Goal: Find contact information: Find contact information

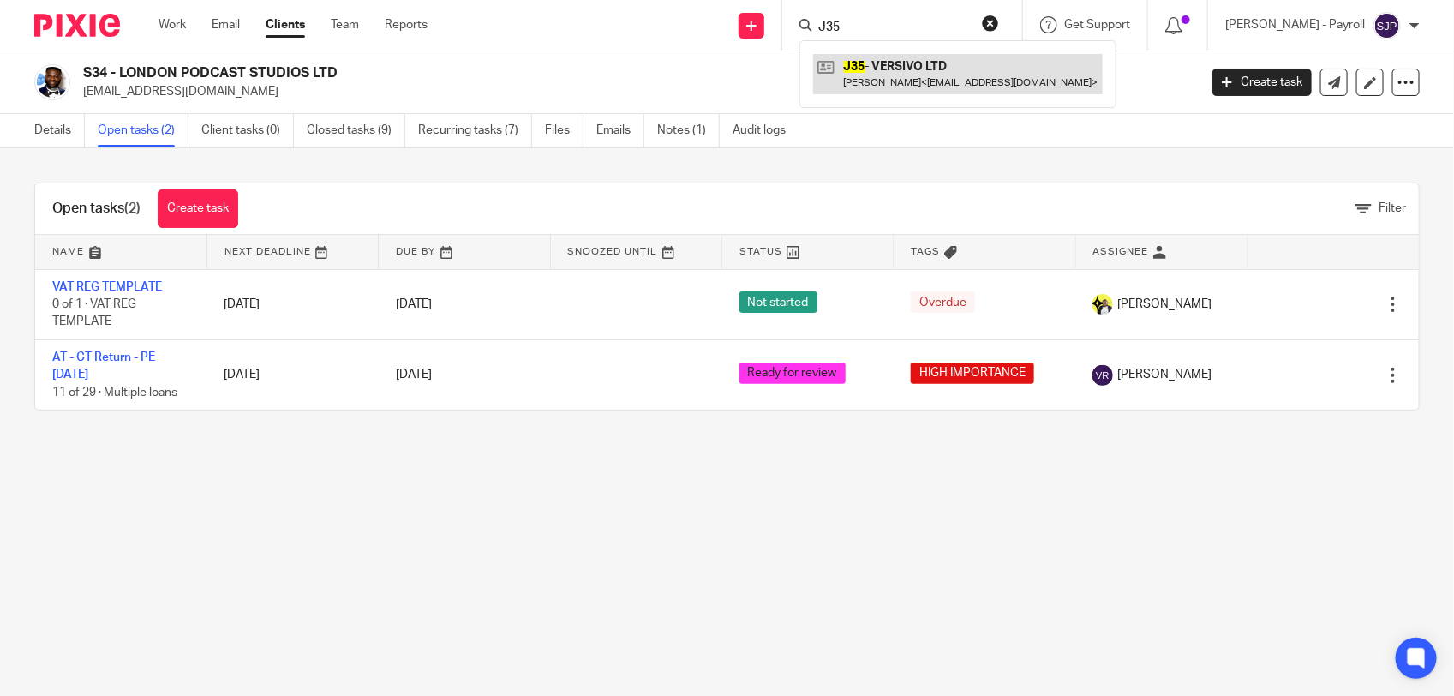
type input "J35"
click at [897, 82] on link at bounding box center [958, 73] width 290 height 39
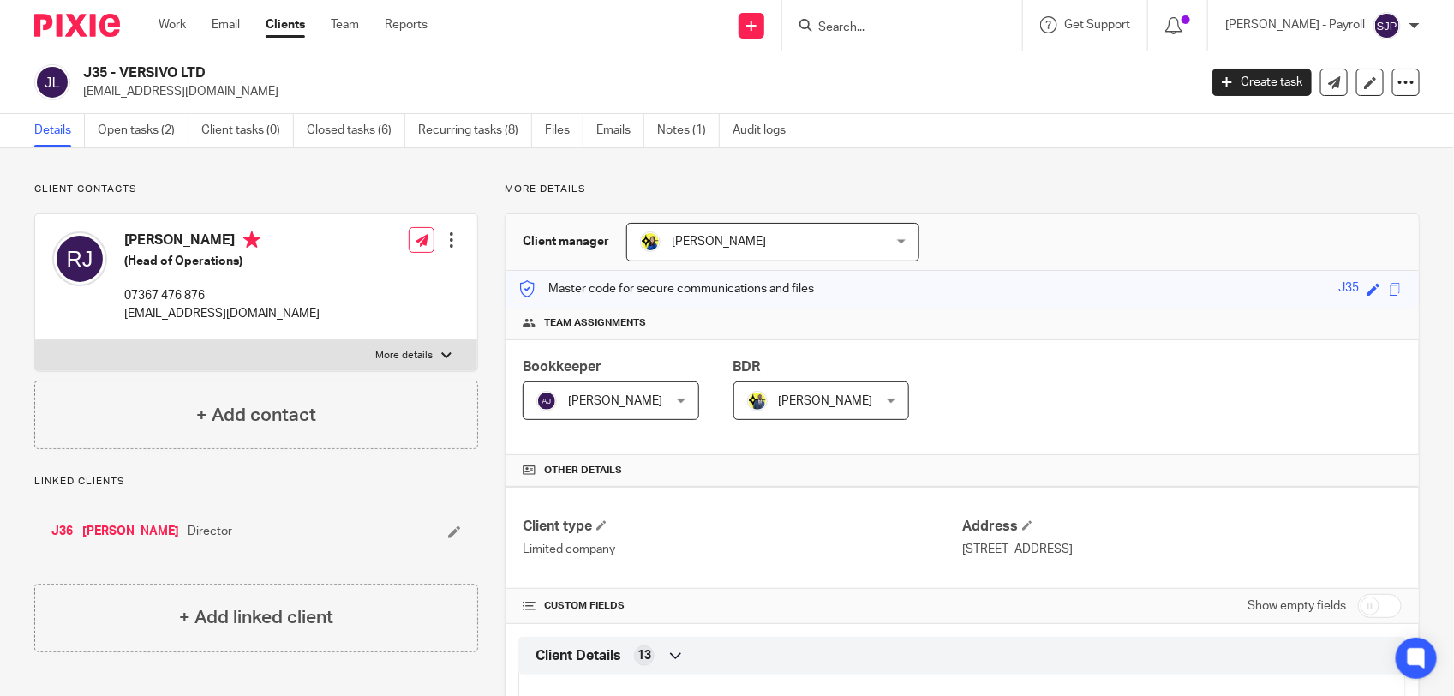
drag, startPoint x: 121, startPoint y: 73, endPoint x: 236, endPoint y: 64, distance: 115.1
click at [236, 64] on h2 "J35 - VERSIVO LTD" at bounding box center [524, 73] width 882 height 18
copy h2 "VERSIVO LTD"
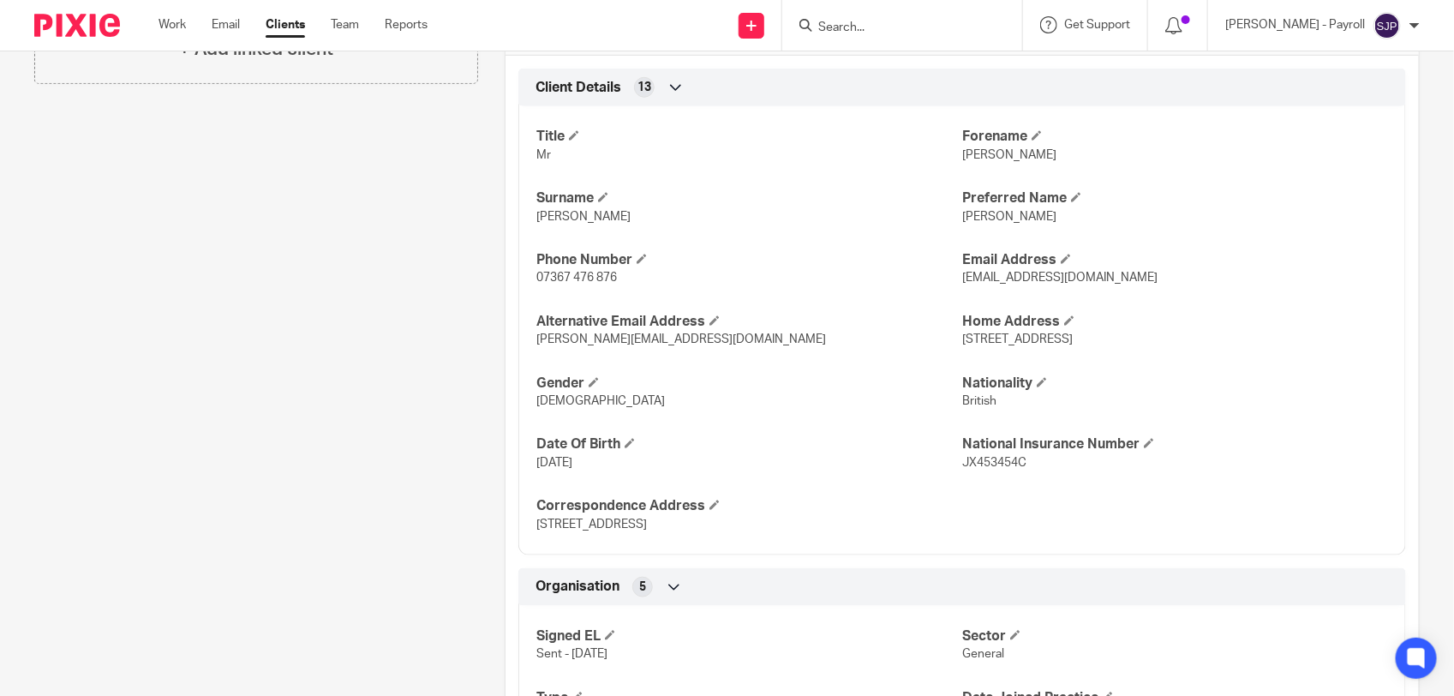
scroll to position [535, 0]
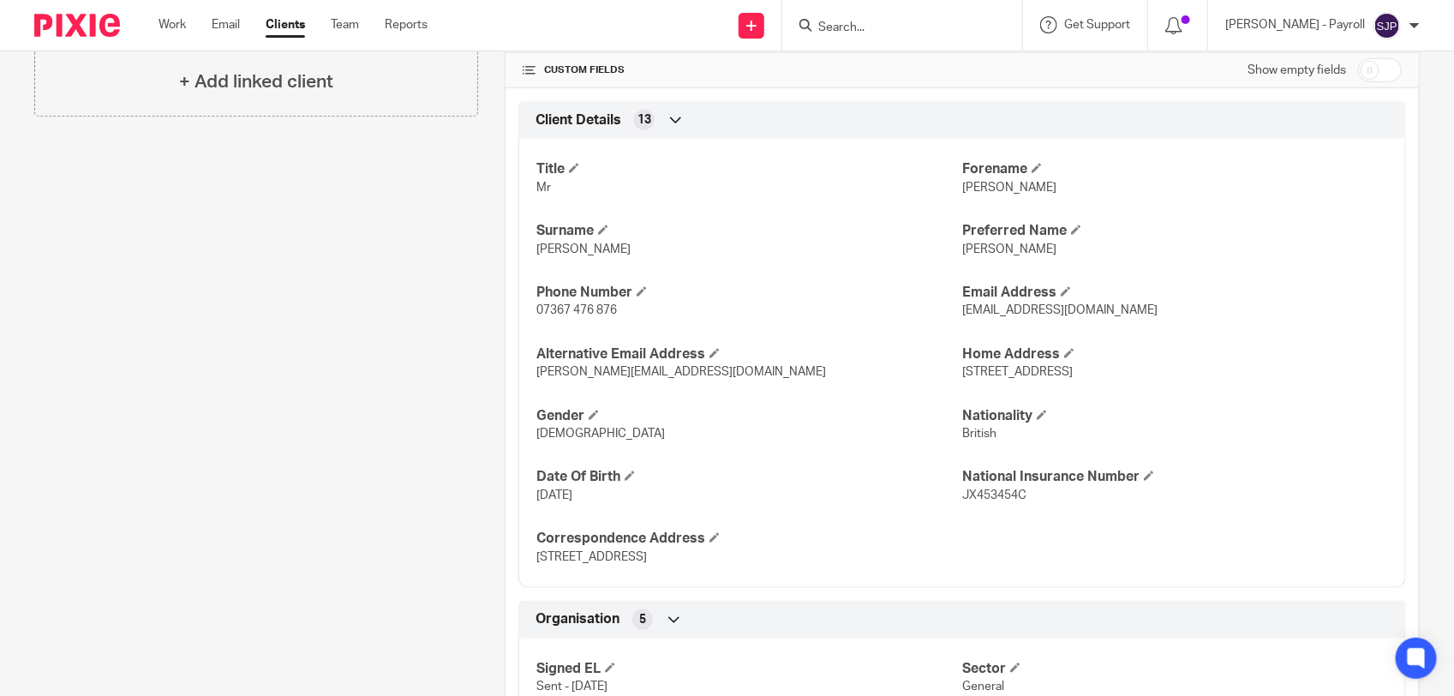
click at [949, 190] on p "Mr" at bounding box center [749, 187] width 426 height 17
click at [962, 190] on span "Robert" at bounding box center [1009, 188] width 94 height 12
copy span "Robert"
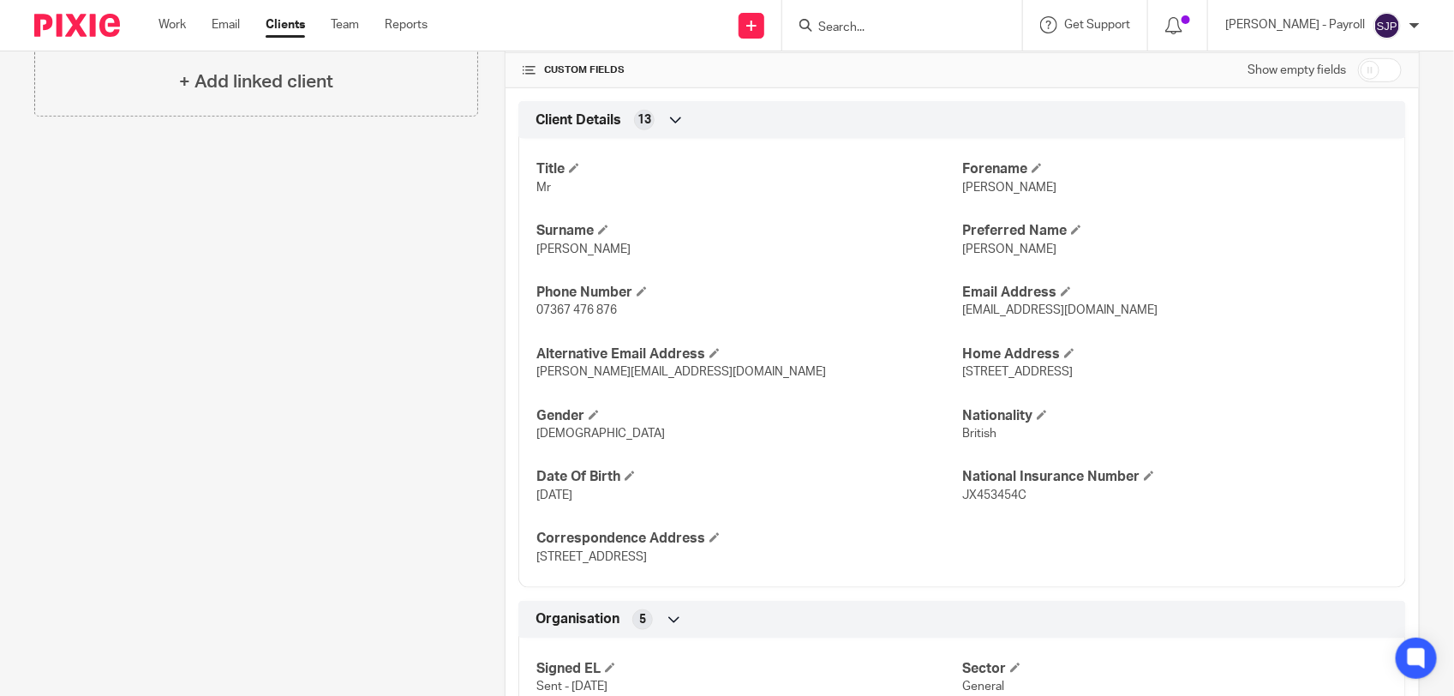
click at [548, 248] on span "Jones" at bounding box center [583, 249] width 94 height 12
copy span "Jones"
click at [733, 271] on div "Title Mr Forename Robert Surname Jones Preferred Name Bobby Phone Number 07367 …" at bounding box center [962, 357] width 888 height 462
drag, startPoint x: 955, startPoint y: 378, endPoint x: 970, endPoint y: 378, distance: 14.6
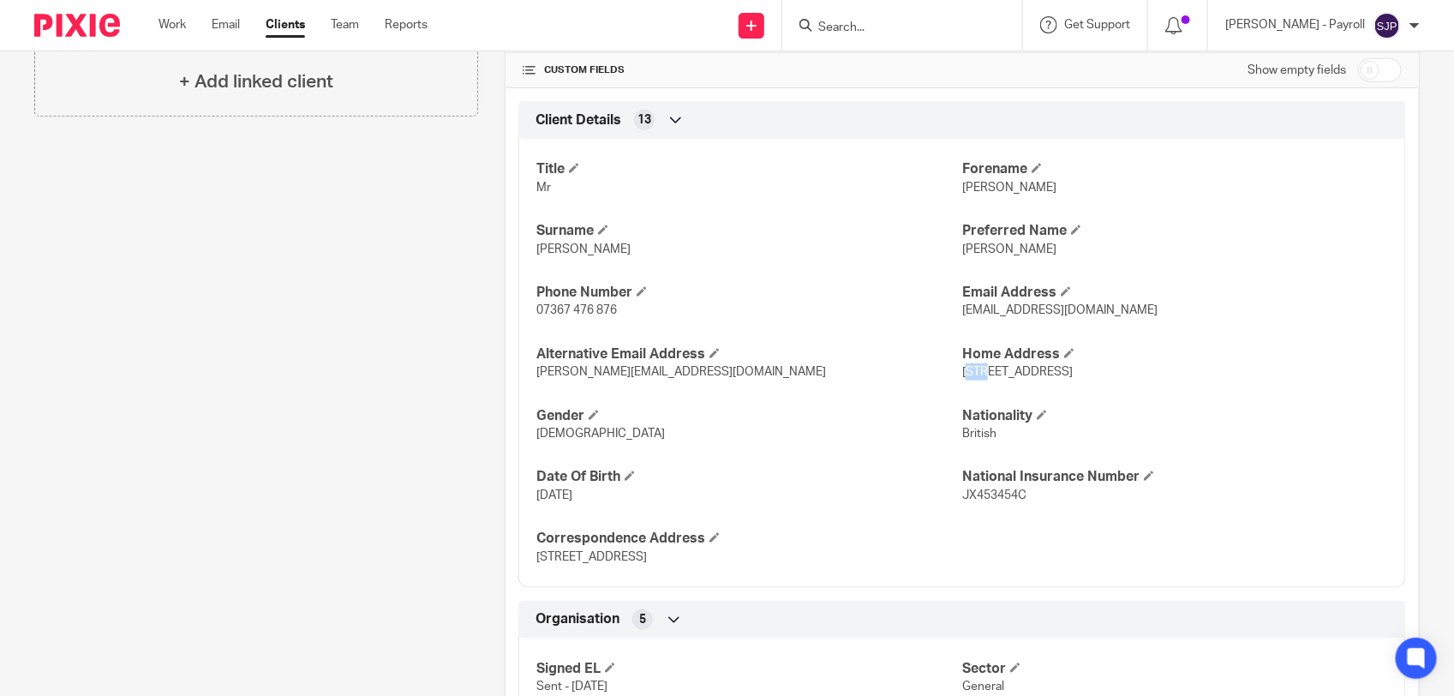
click at [970, 378] on span "Flat 61, Falcondale Court, Lakeside Drive, Park Royal, London, NW10 7FR" at bounding box center [1017, 372] width 111 height 12
drag, startPoint x: 970, startPoint y: 378, endPoint x: 940, endPoint y: 384, distance: 30.6
click at [940, 384] on div "Title Mr Forename Robert Surname Jones Preferred Name Bobby Phone Number 07367 …" at bounding box center [962, 357] width 888 height 462
drag, startPoint x: 951, startPoint y: 374, endPoint x: 985, endPoint y: 374, distance: 34.3
click at [985, 374] on span "Flat 61, Falcondale Court, Lakeside Drive, Park Royal, London, NW10 7FR" at bounding box center [1017, 372] width 111 height 12
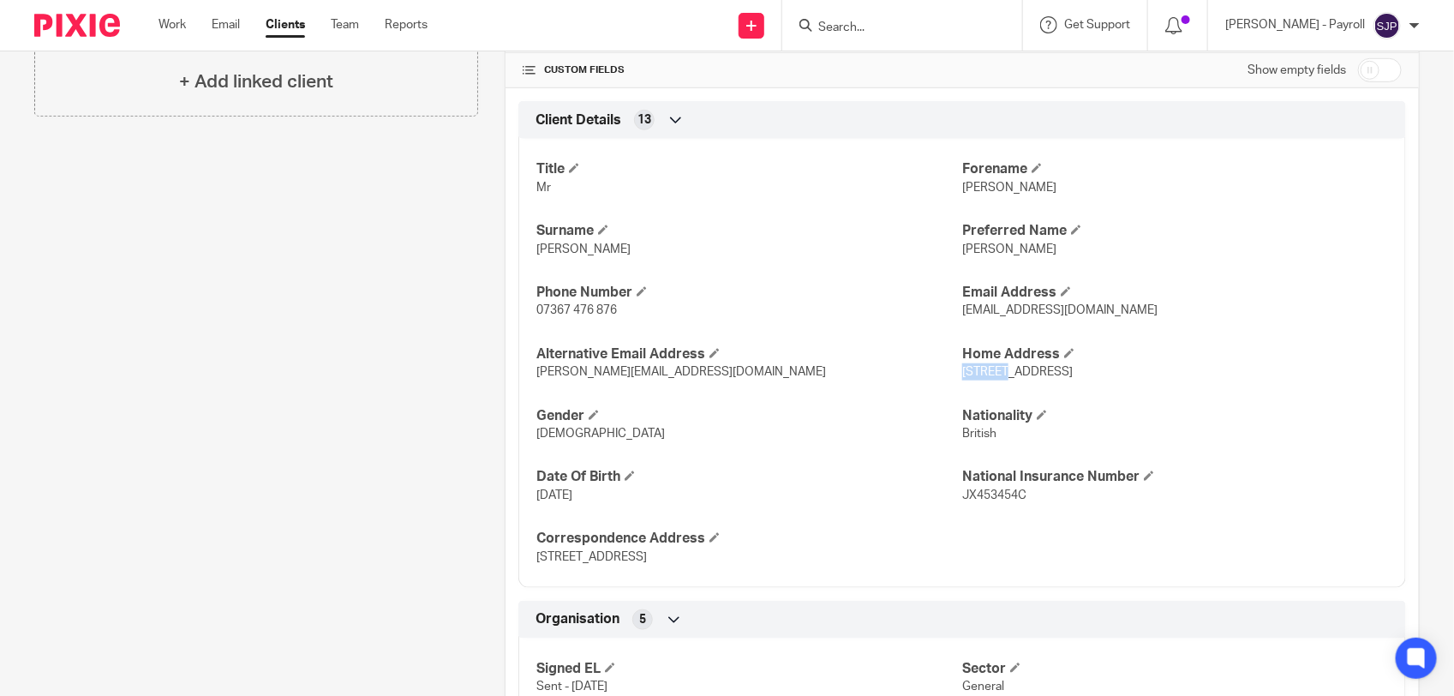
copy span "Flat 61"
drag, startPoint x: 996, startPoint y: 374, endPoint x: 1067, endPoint y: 369, distance: 71.3
click at [1067, 369] on span "Flat 61, Falcondale Court, Lakeside Drive, Park Royal, London, NW10 7FR" at bounding box center [1017, 372] width 111 height 12
drag, startPoint x: 1067, startPoint y: 369, endPoint x: 1000, endPoint y: 384, distance: 69.2
click at [1000, 384] on div "Title Mr Forename Robert Surname Jones Preferred Name Bobby Phone Number 07367 …" at bounding box center [962, 357] width 888 height 462
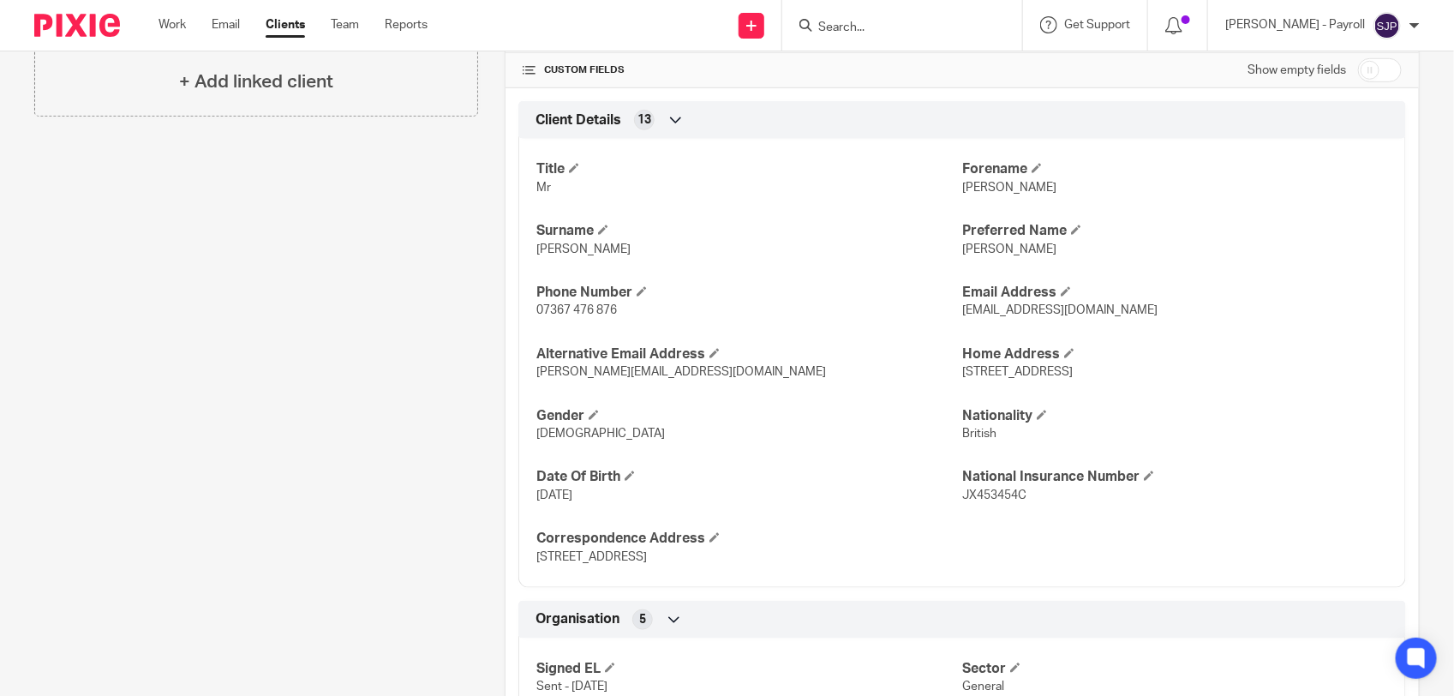
drag, startPoint x: 994, startPoint y: 371, endPoint x: 1085, endPoint y: 371, distance: 90.8
click at [1073, 371] on span "Flat 61, Falcondale Court, Lakeside Drive, Park Royal, London, NW10 7FR" at bounding box center [1017, 372] width 111 height 12
copy span "Falcondale Court"
drag, startPoint x: 1091, startPoint y: 365, endPoint x: 1172, endPoint y: 374, distance: 81.8
click at [1172, 374] on p "Flat 61, Falcondale Court, Lakeside Drive, Park Royal, London, NW10 7FR" at bounding box center [1175, 371] width 426 height 17
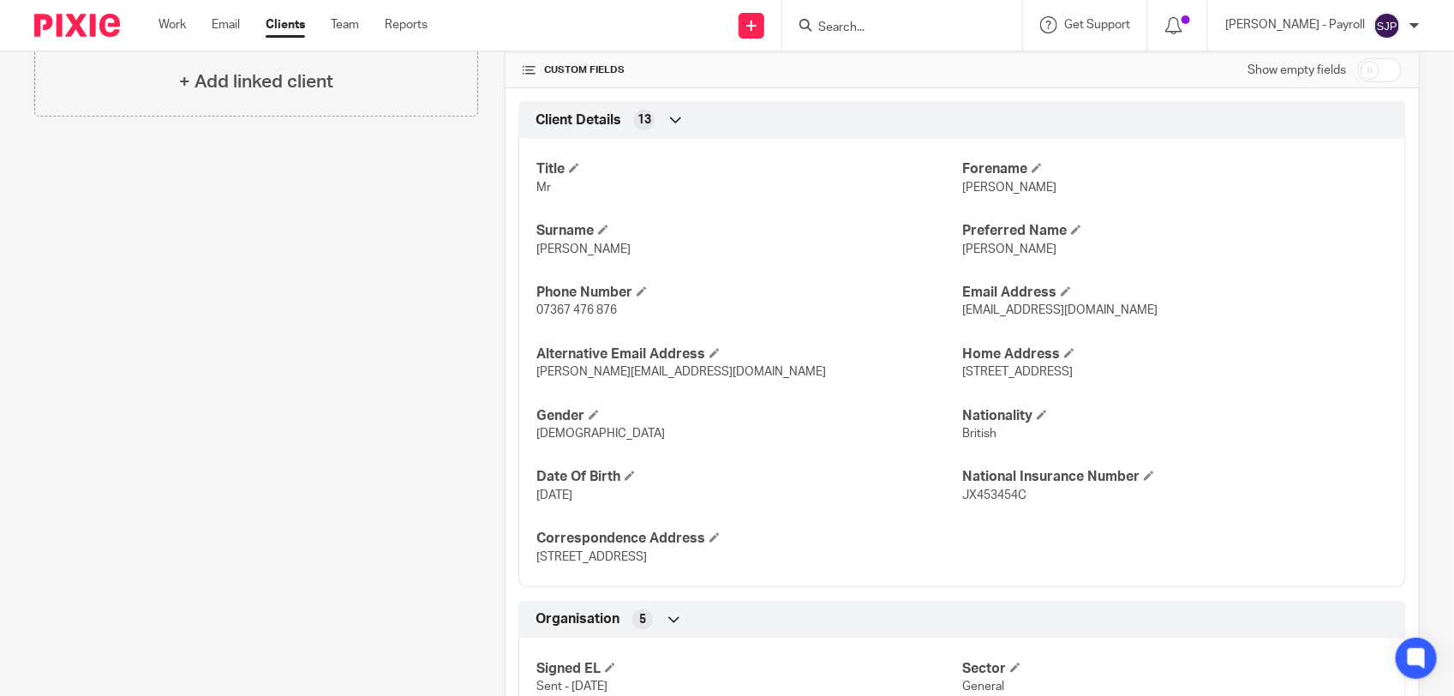
copy span "Lakeside Drive,"
drag, startPoint x: 1179, startPoint y: 374, endPoint x: 1232, endPoint y: 374, distance: 53.1
click at [1073, 374] on span "Flat 61, Falcondale Court, Lakeside Drive, Park Royal, London, NW10 7FR" at bounding box center [1017, 372] width 111 height 12
copy span "Park Royal"
click at [1073, 373] on span "Flat 61, Falcondale Court, Lakeside Drive, Park Royal, London, NW10 7FR" at bounding box center [1017, 372] width 111 height 12
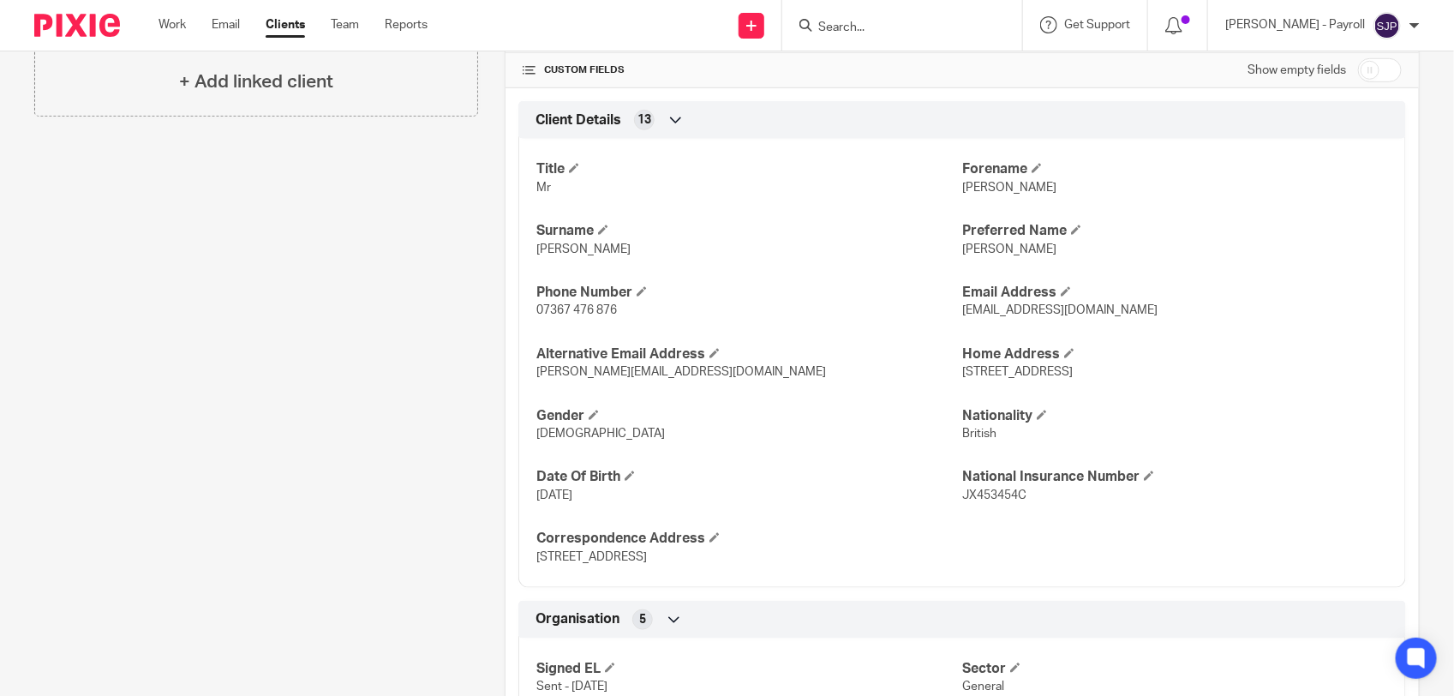
click at [1073, 373] on span "Flat 61, Falcondale Court, Lakeside Drive, Park Royal, London, NW10 7FR" at bounding box center [1017, 372] width 111 height 12
copy span "London"
drag, startPoint x: 1079, startPoint y: 540, endPoint x: 983, endPoint y: 357, distance: 206.2
click at [1079, 540] on div "Title Mr Forename Robert Surname Jones Preferred Name Bobby Phone Number 07367 …" at bounding box center [962, 357] width 888 height 462
click at [1107, 309] on p "[EMAIL_ADDRESS][DOMAIN_NAME]" at bounding box center [1175, 310] width 426 height 17
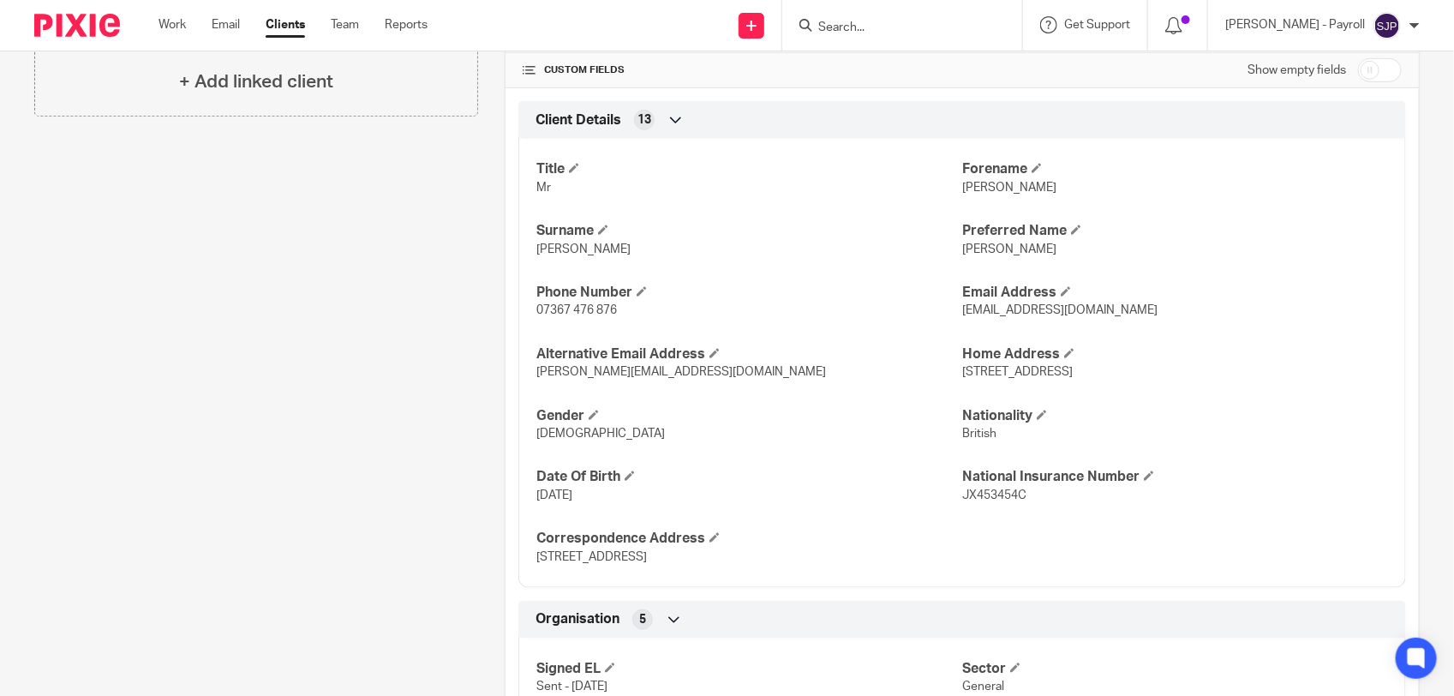
click at [1107, 309] on p "[EMAIL_ADDRESS][DOMAIN_NAME]" at bounding box center [1175, 310] width 426 height 17
copy p "[EMAIL_ADDRESS][DOMAIN_NAME]"
click at [622, 315] on p "07367 476 876" at bounding box center [749, 310] width 426 height 17
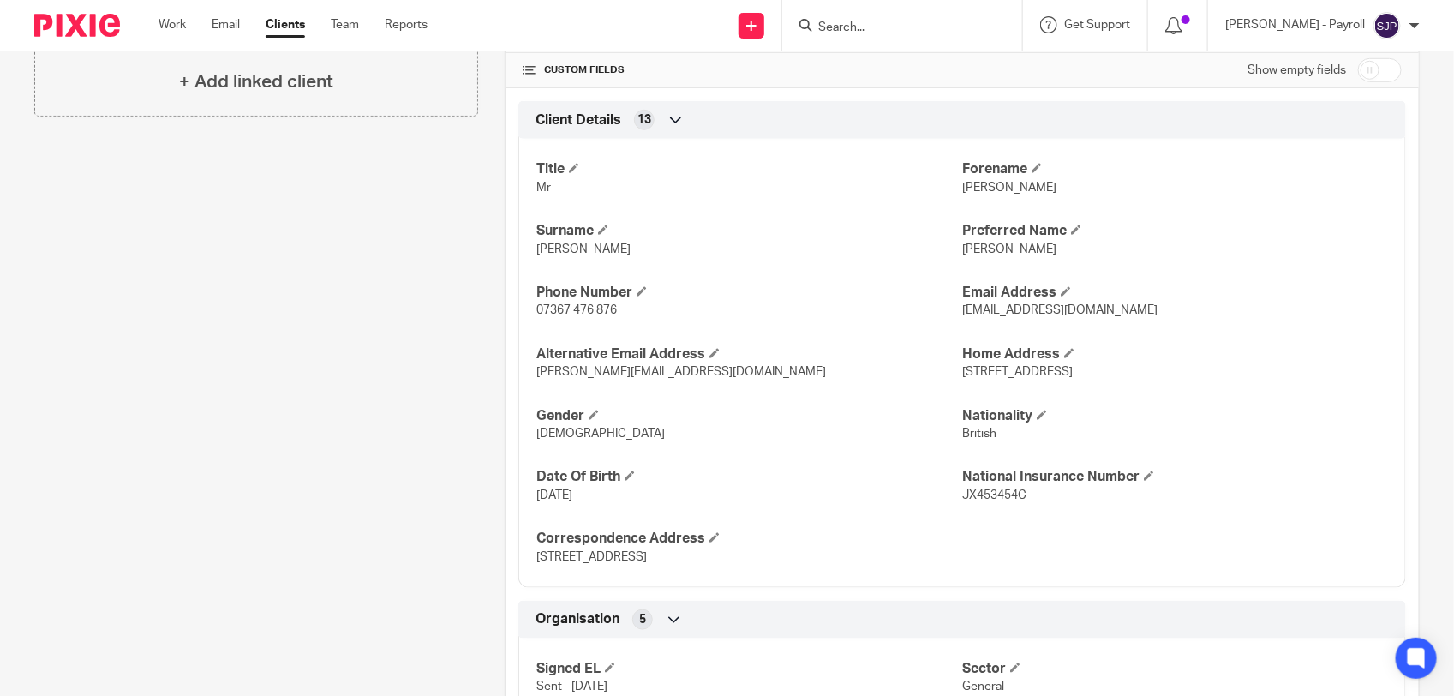
click at [622, 315] on p "07367 476 876" at bounding box center [749, 310] width 426 height 17
click at [621, 314] on p "07367 476 876" at bounding box center [749, 310] width 426 height 17
click at [615, 310] on p "07367 476 876" at bounding box center [749, 310] width 426 height 17
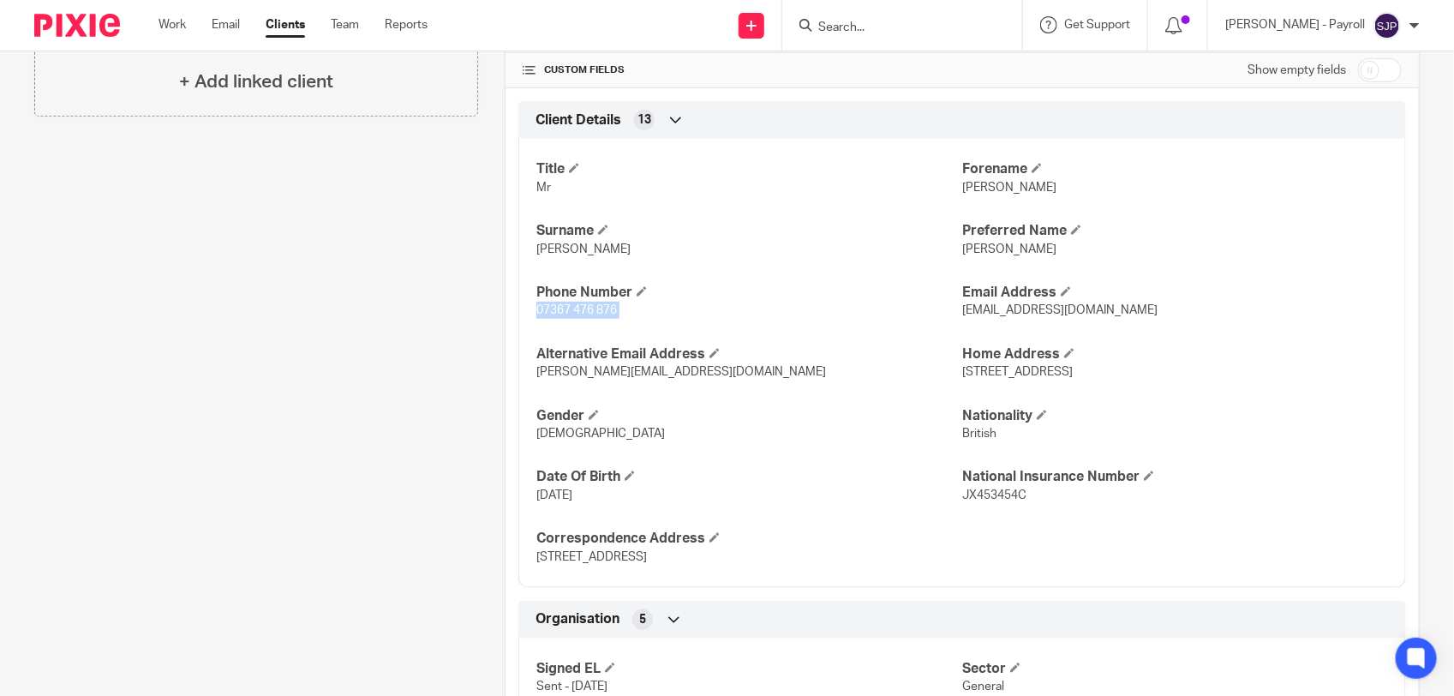
click at [615, 310] on p "07367 476 876" at bounding box center [749, 310] width 426 height 17
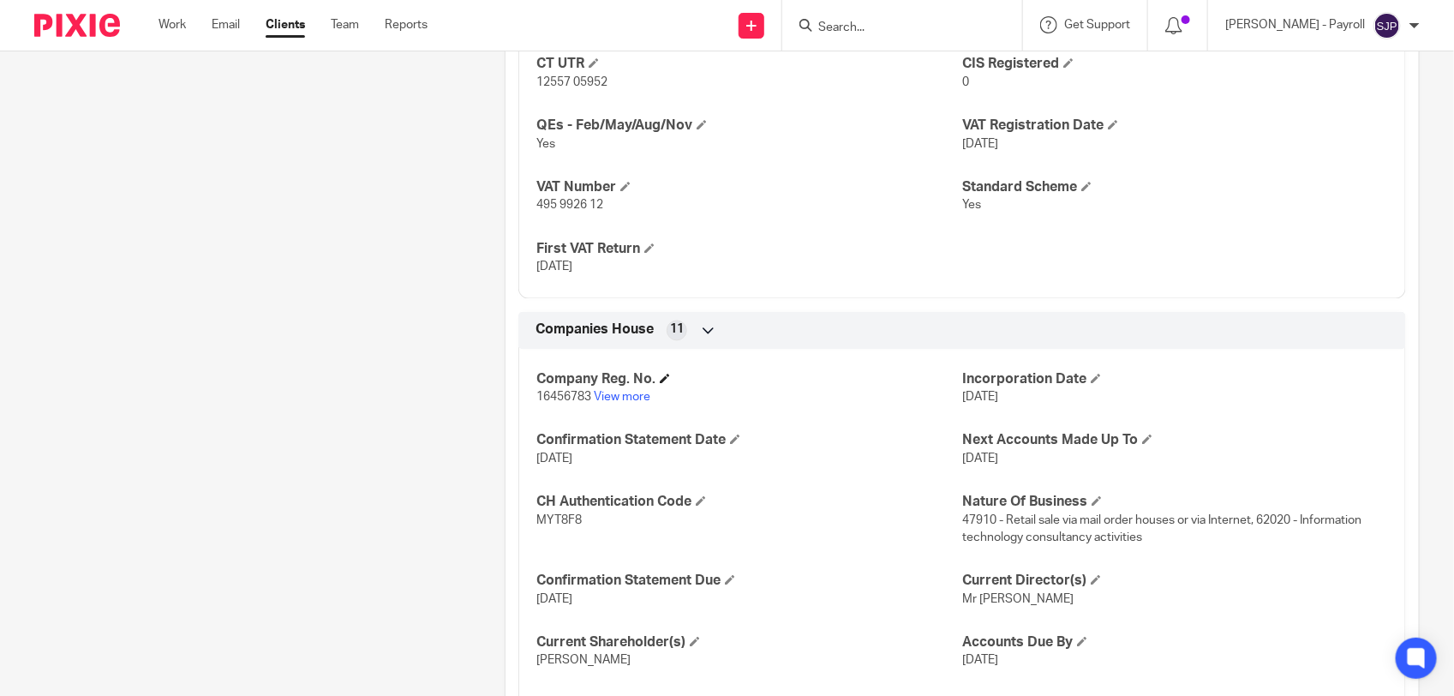
scroll to position [1499, 0]
